Goal: Book appointment/travel/reservation

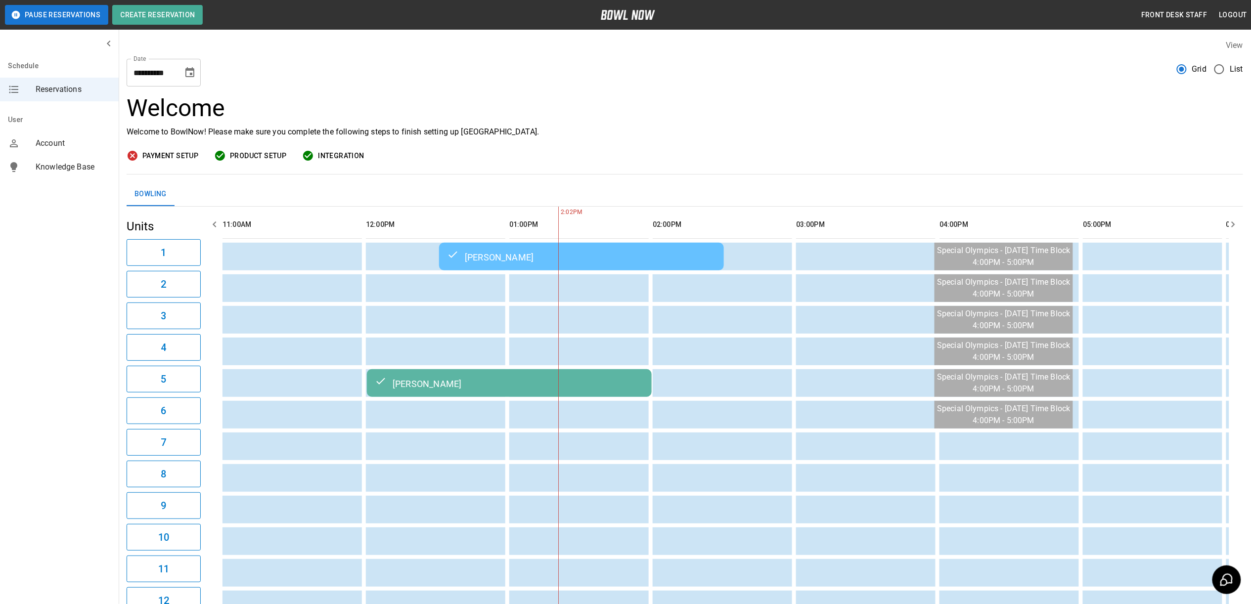
scroll to position [0, 287]
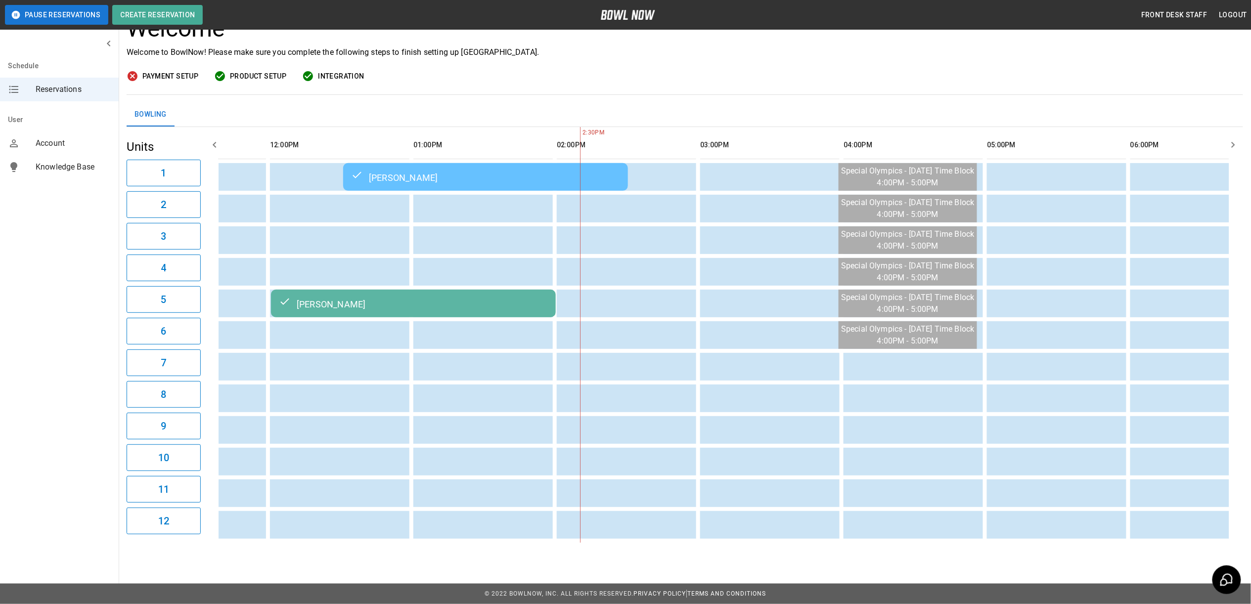
scroll to position [0, 701]
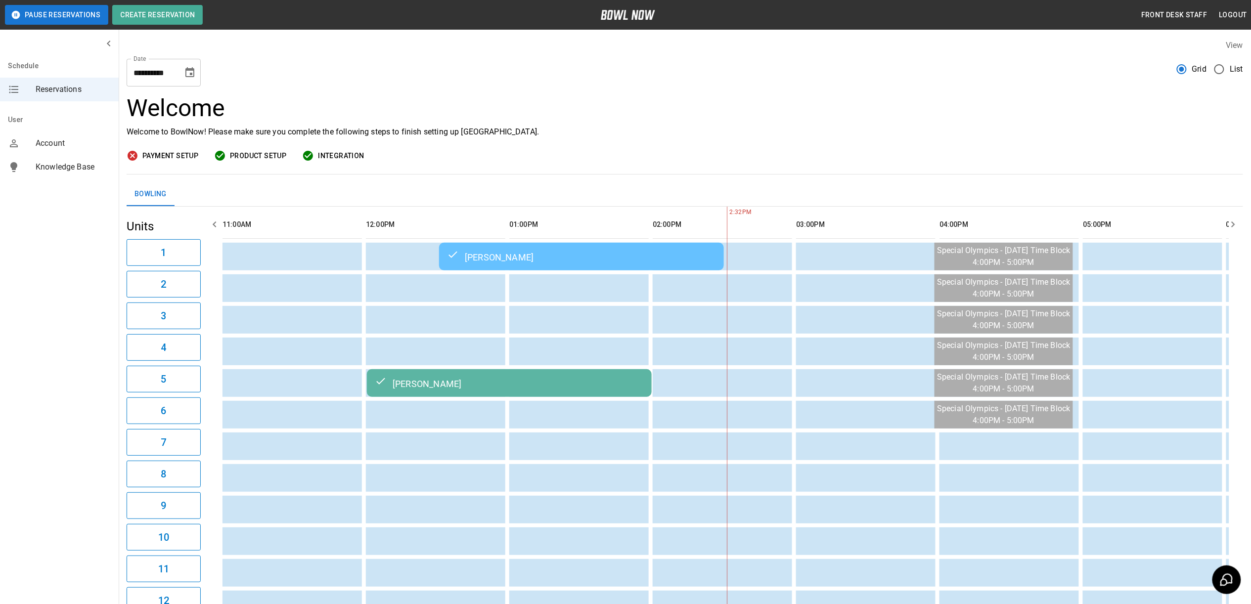
scroll to position [0, 430]
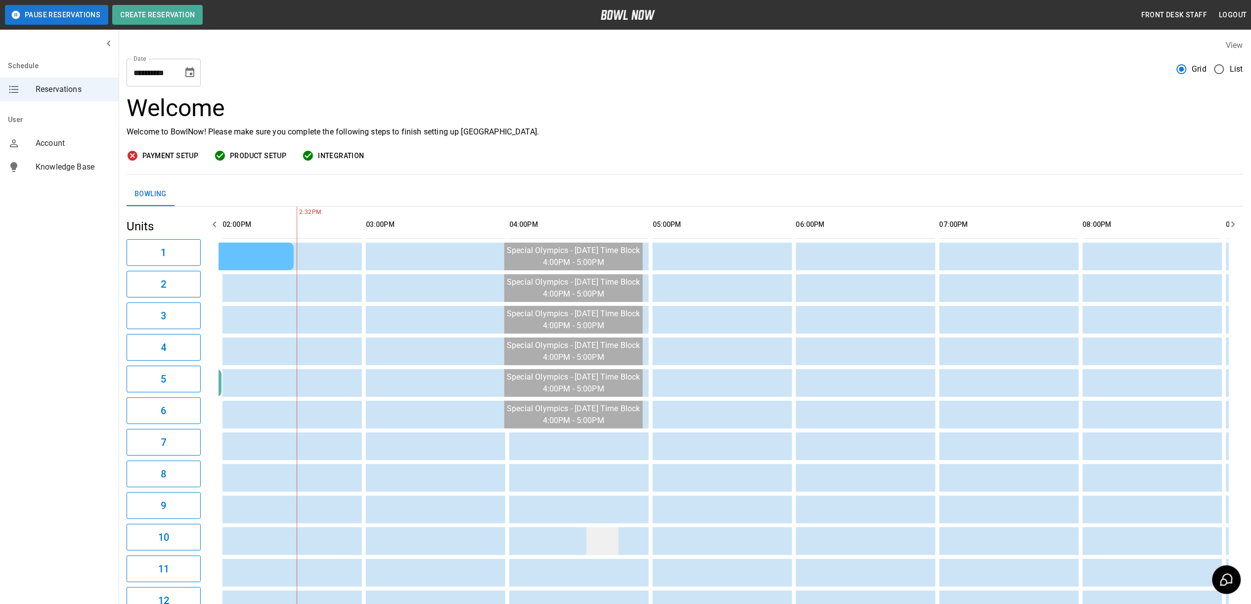
drag, startPoint x: 709, startPoint y: 540, endPoint x: 612, endPoint y: 535, distance: 97.1
click at [612, 535] on tr "sticky table" at bounding box center [656, 542] width 1729 height 28
drag, startPoint x: 677, startPoint y: 109, endPoint x: 807, endPoint y: 534, distance: 444.5
click at [673, 119] on h3 "Welcome" at bounding box center [685, 108] width 1116 height 28
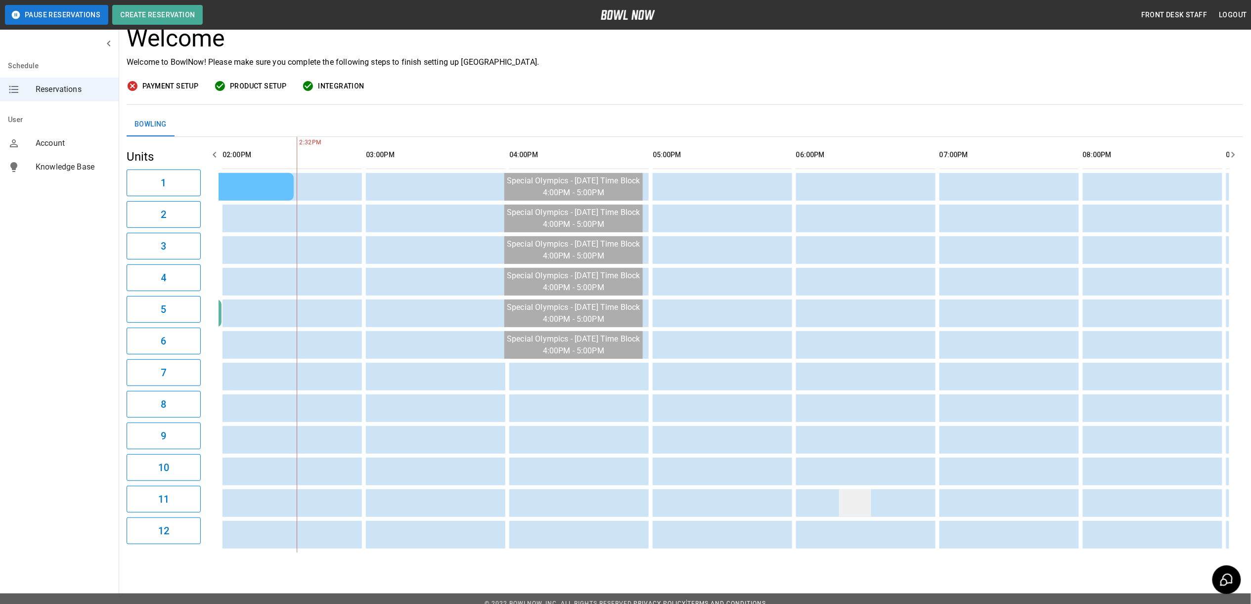
scroll to position [89, 0]
